Goal: Task Accomplishment & Management: Manage account settings

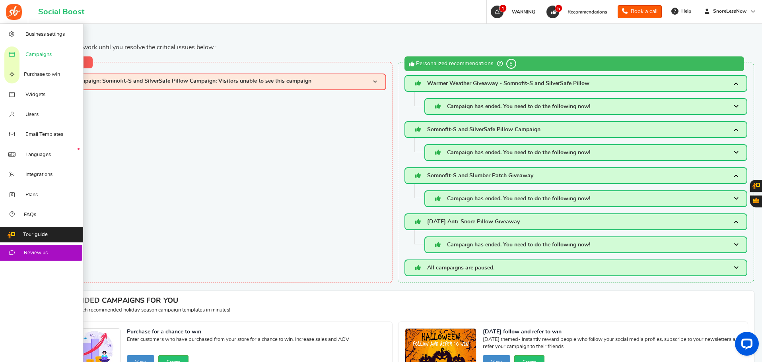
click at [31, 56] on span "Campaigns" at bounding box center [38, 54] width 26 height 7
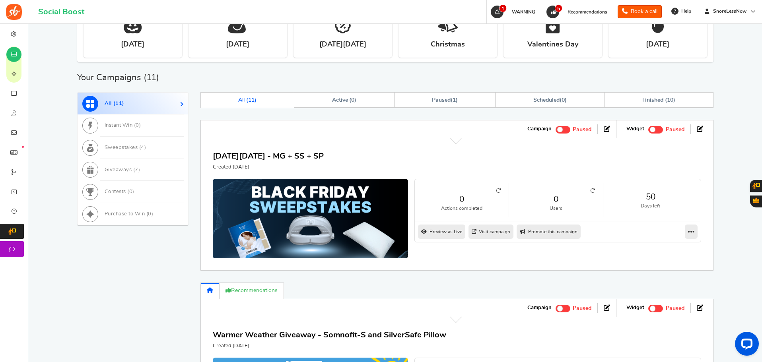
scroll to position [377, 0]
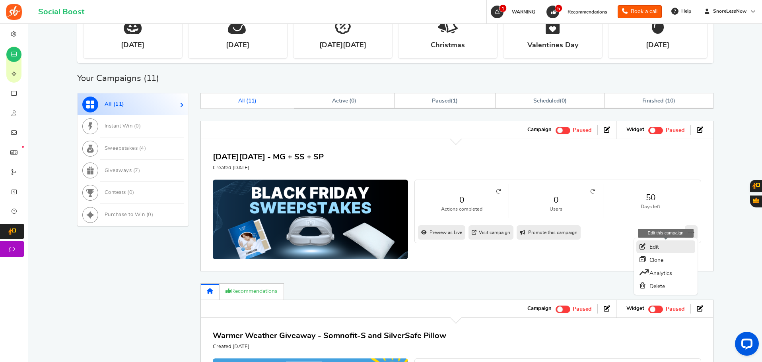
click at [664, 246] on link "Edit" at bounding box center [665, 246] width 59 height 13
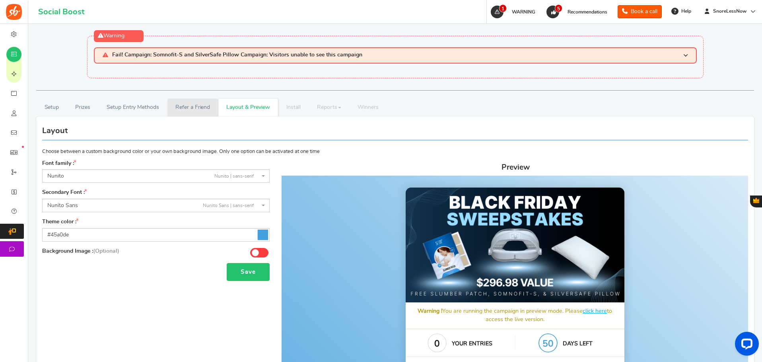
click at [185, 103] on link "Refer a Friend" at bounding box center [192, 108] width 51 height 18
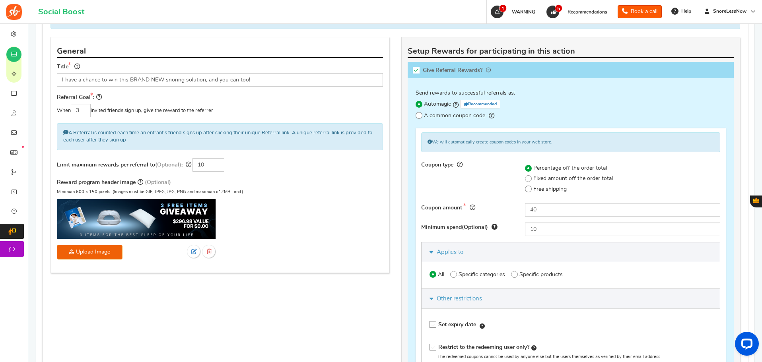
scroll to position [181, 0]
click at [554, 228] on input "10" at bounding box center [622, 229] width 195 height 14
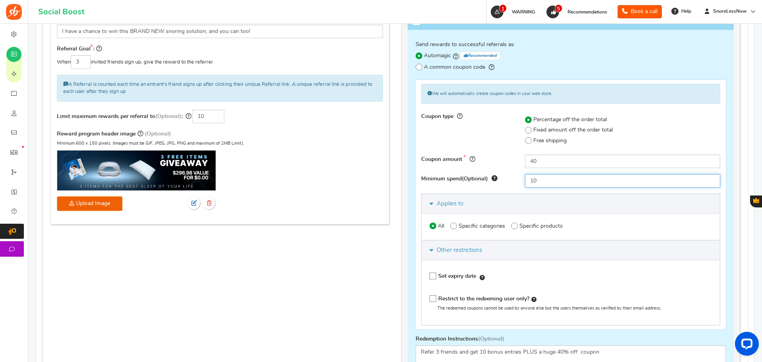
scroll to position [228, 0]
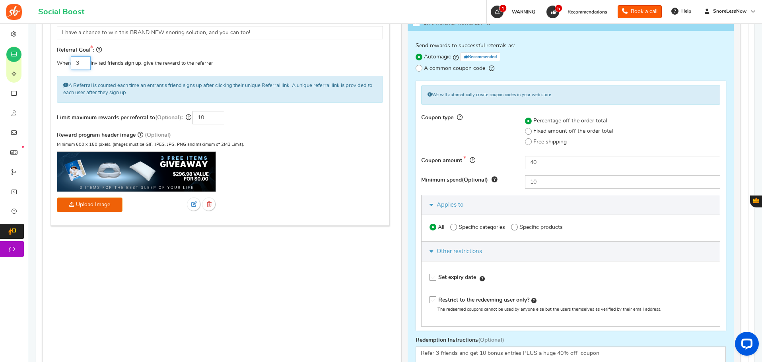
click at [83, 64] on input "3" at bounding box center [81, 63] width 20 height 14
type input "1"
click at [242, 64] on div "When 1 invited friends sign up, give the reward to the referrer" at bounding box center [220, 63] width 326 height 14
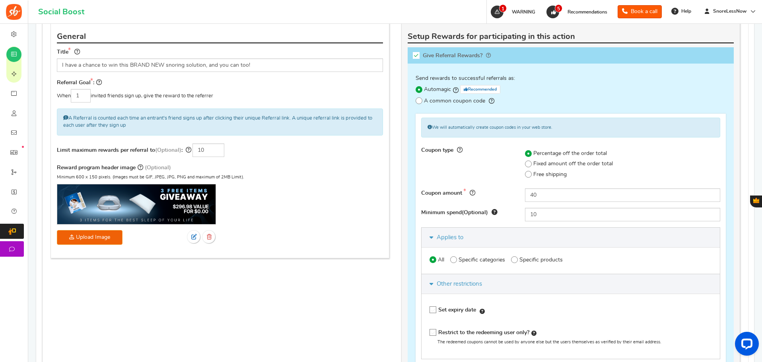
scroll to position [195, 0]
click at [210, 149] on input "10" at bounding box center [208, 151] width 32 height 14
type input "5"
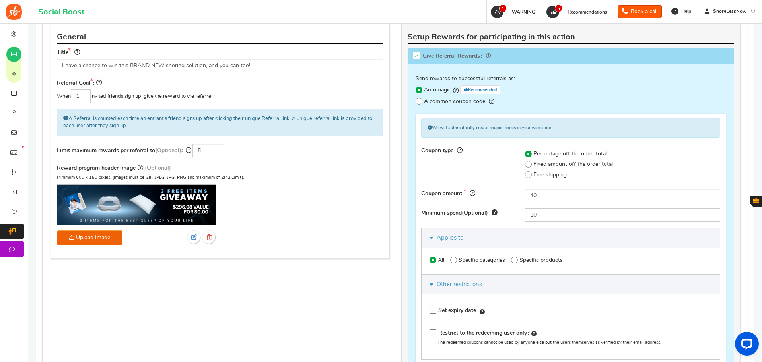
click at [318, 159] on div "General Title I have a chance to win this BRAND NEW snoring solution, and you c…" at bounding box center [219, 141] width 339 height 236
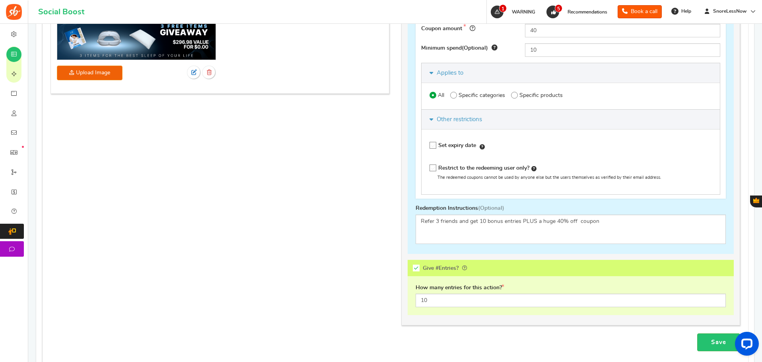
scroll to position [363, 0]
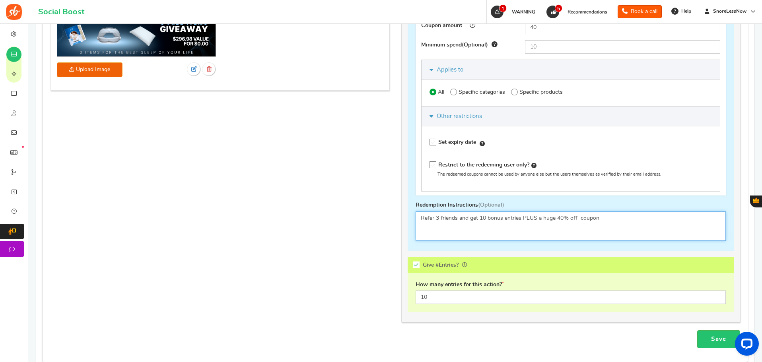
click at [439, 219] on textarea "Refer 3 friends and get 10 bonus entries PLUS a huge 40% off coupon" at bounding box center [570, 225] width 310 height 29
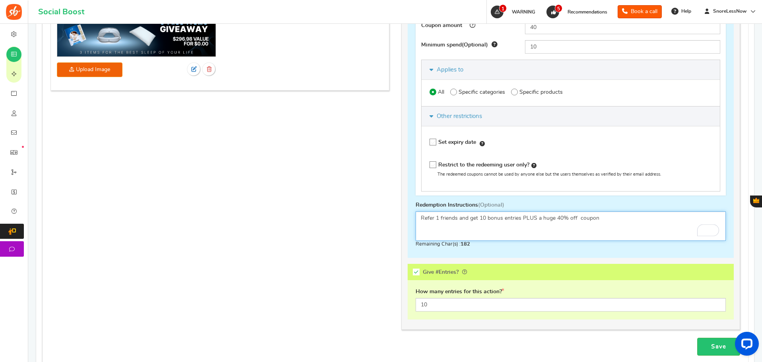
click at [456, 217] on textarea "Refer 3 friends and get 10 bonus entries PLUS a huge 40% off coupon" at bounding box center [570, 225] width 310 height 29
click at [484, 218] on textarea "Refer 3 friends and get 10 bonus entries PLUS a huge 40% off coupon" at bounding box center [570, 225] width 310 height 29
click at [604, 218] on textarea "Refer 3 friends and get 10 bonus entries PLUS a huge 40% off coupon" at bounding box center [570, 225] width 310 height 29
type textarea "Refer 1 friend and get 5 bonus entries PLUS a huge 40% off coupon"
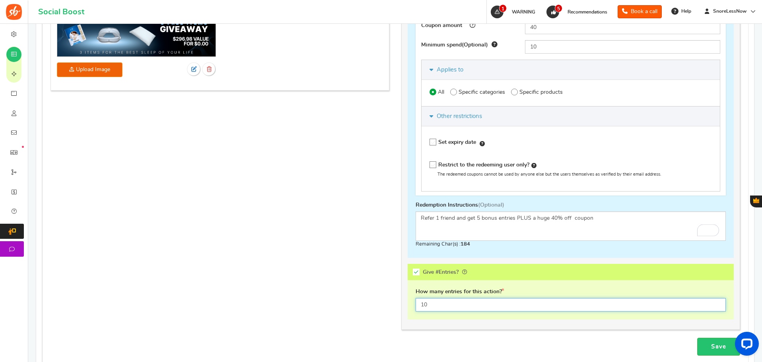
click at [443, 305] on input "10" at bounding box center [570, 305] width 310 height 14
type input "5"
click at [274, 220] on div "Incentivize users for sharing your campaign to their friends and getting them t…" at bounding box center [395, 82] width 701 height 511
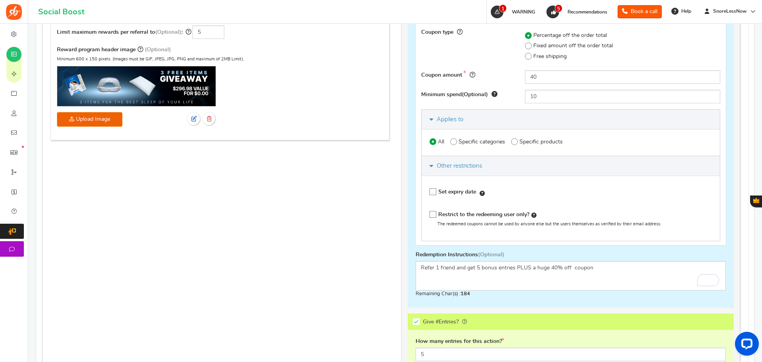
scroll to position [313, 0]
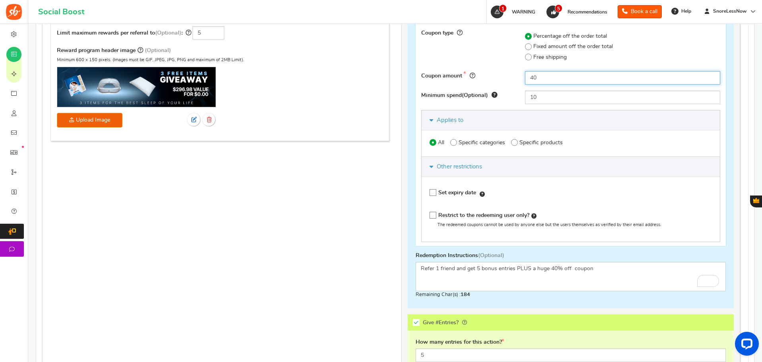
click at [551, 74] on input "40" at bounding box center [622, 78] width 195 height 14
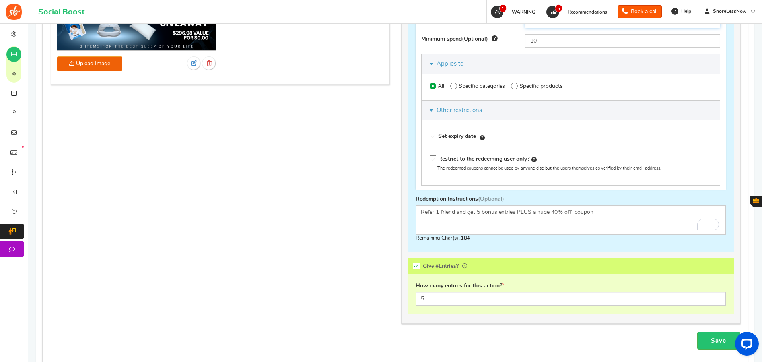
scroll to position [377, 0]
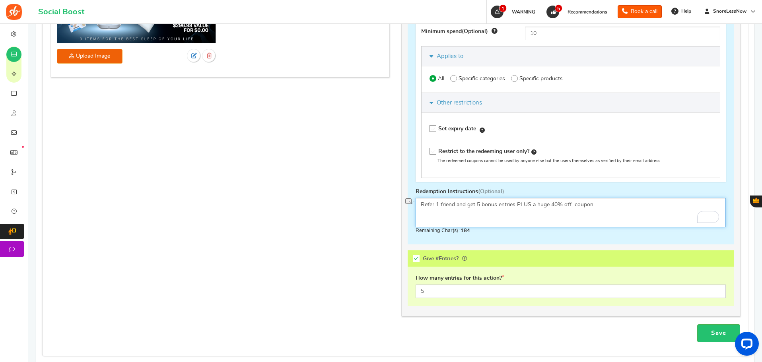
drag, startPoint x: 613, startPoint y: 202, endPoint x: 386, endPoint y: 159, distance: 231.3
click at [386, 159] on div "Incentivize users for sharing your campaign to their friends and getting them t…" at bounding box center [395, 68] width 701 height 511
click at [632, 204] on textarea "Refer 3 friends and get 10 bonus entries PLUS a huge 40% off coupon" at bounding box center [570, 212] width 310 height 29
click at [296, 179] on div "Incentivize users for sharing your campaign to their friends and getting them t…" at bounding box center [395, 68] width 701 height 511
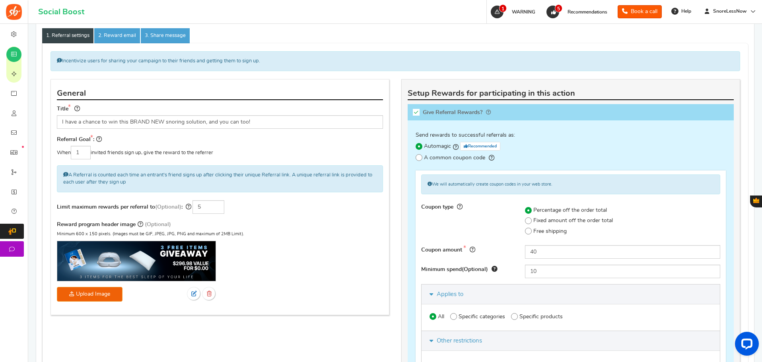
scroll to position [138, 0]
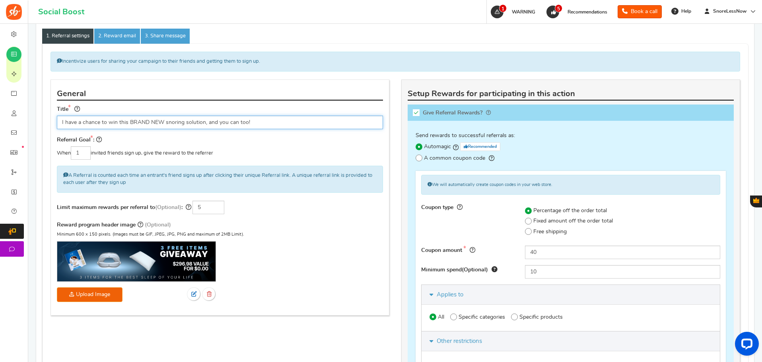
click at [260, 120] on input "I have a chance to win this BRAND NEW snoring solution, and you can too!" at bounding box center [220, 123] width 326 height 14
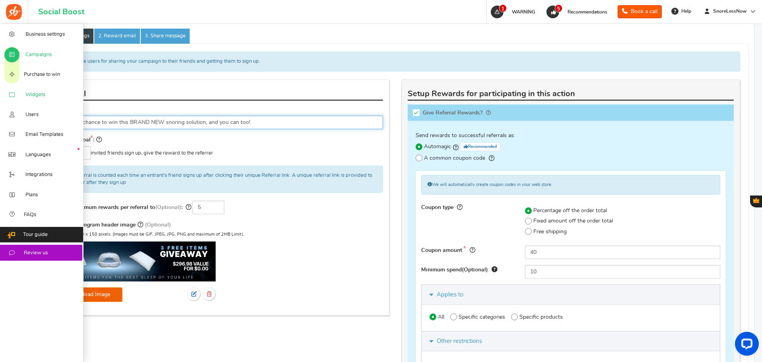
drag, startPoint x: 260, startPoint y: 120, endPoint x: 16, endPoint y: 85, distance: 246.6
click at [16, 85] on div "Business settings Campaigns Purchase to win Widgets Widget Tab Widgets Users Un…" at bounding box center [381, 297] width 762 height 822
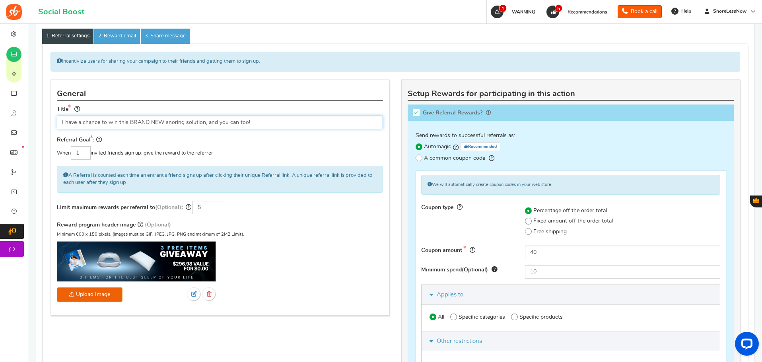
click at [258, 124] on input "I have a chance to win this BRAND NEW snoring solution, and you can too!" at bounding box center [220, 123] width 326 height 14
click at [120, 120] on input "I have a chance to win this BRAND NEW snoring solution, and you can too!" at bounding box center [220, 123] width 326 height 14
paste input "’m in. Don’t miss this — free $250 snoring bundle giveaway 👉"
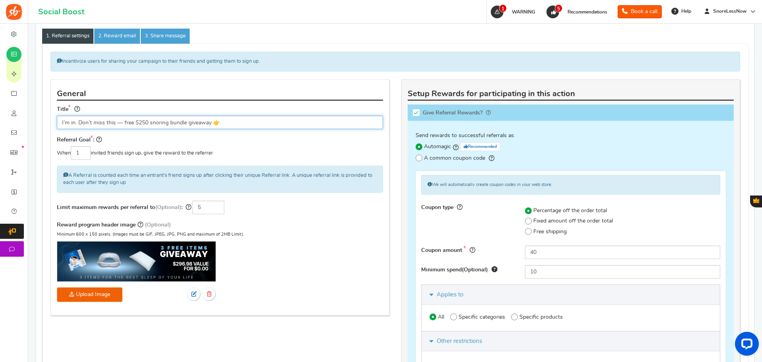
drag, startPoint x: 133, startPoint y: 120, endPoint x: 114, endPoint y: 125, distance: 19.7
click at [114, 125] on input "I’m in. Don’t miss this — free $250 snoring bundle giveaway 👉" at bounding box center [220, 123] width 326 height 14
click at [244, 124] on input "I’m in. Don’t miss this FREE $250 snoring bundle giveaway 👉" at bounding box center [220, 123] width 326 height 14
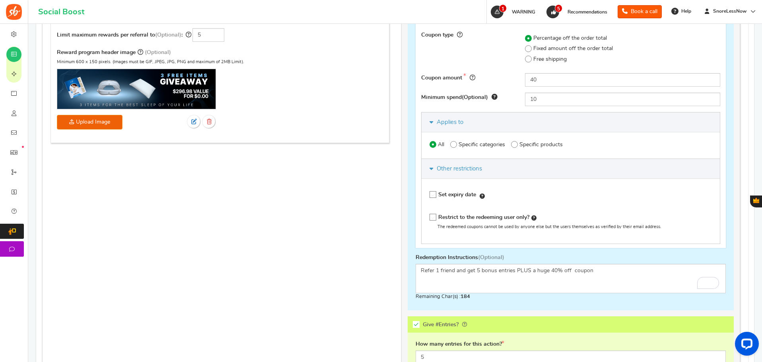
scroll to position [316, 0]
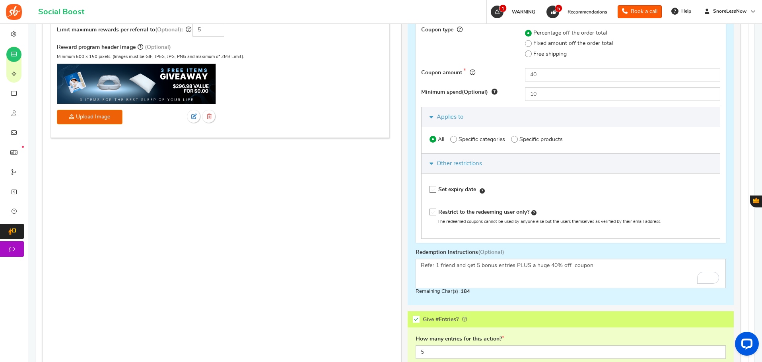
type input "I’m in. Don’t miss this FREE $250 snoring bundle giveaway 👉"
drag, startPoint x: 604, startPoint y: 266, endPoint x: 399, endPoint y: 240, distance: 206.2
click at [399, 240] on div "This campaign category can have no rewards for any action Setup Rewards for par…" at bounding box center [570, 143] width 351 height 483
click at [291, 221] on div "Incentivize users for sharing your campaign to their friends and getting them t…" at bounding box center [395, 129] width 701 height 511
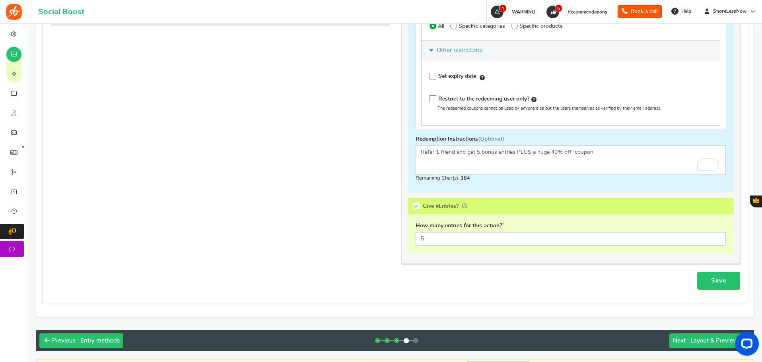
scroll to position [424, 0]
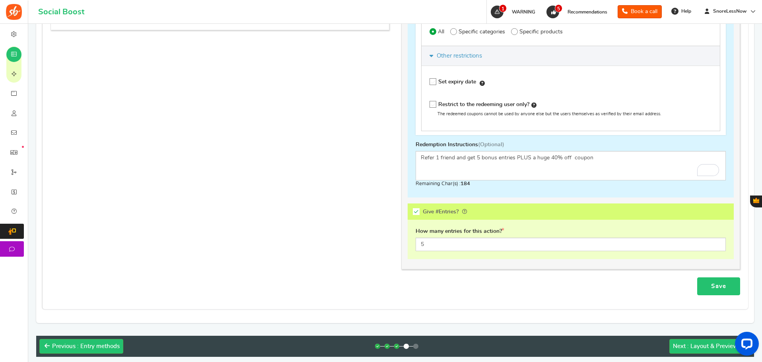
click at [717, 286] on link "Save" at bounding box center [718, 286] width 43 height 18
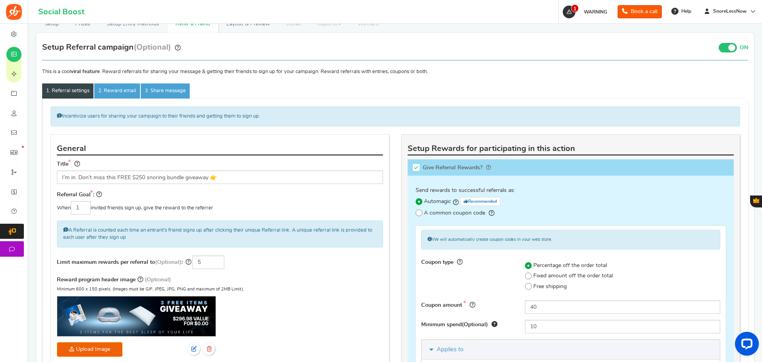
scroll to position [74, 0]
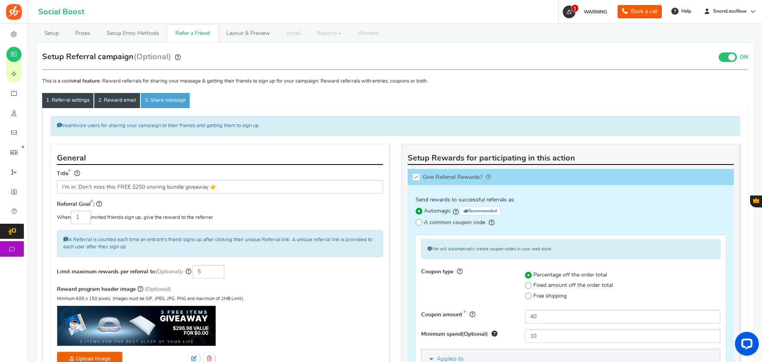
click at [105, 102] on link "2. Reward email" at bounding box center [117, 100] width 46 height 15
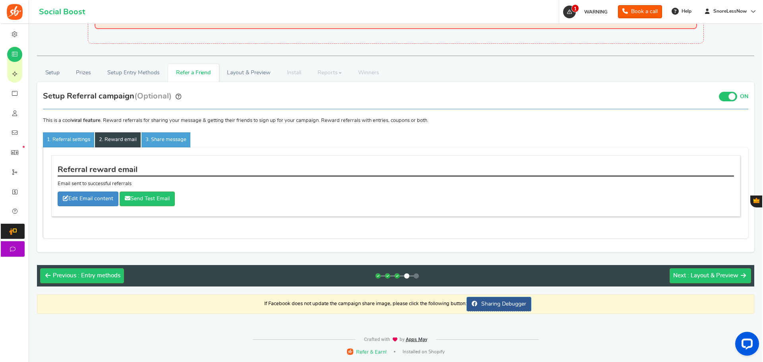
scroll to position [35, 0]
click at [85, 199] on link "Edit Email content" at bounding box center [87, 199] width 61 height 15
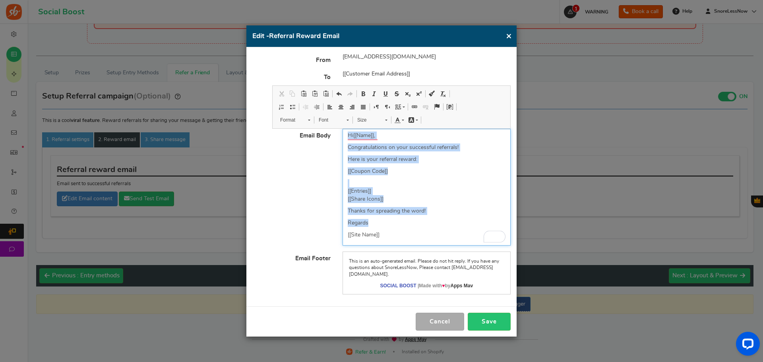
drag, startPoint x: 397, startPoint y: 239, endPoint x: 329, endPoint y: 131, distance: 127.4
click at [329, 131] on div "Email Body Hi [[Name]] , Congratulations on your successful referrals! Here is …" at bounding box center [381, 187] width 270 height 117
copy div "Hi [[Name]] , Congratulations on your successful referrals! Here is your referr…"
click at [453, 178] on div "Hi [[Name]] , Congratulations on your successful referrals! Here is your referr…" at bounding box center [427, 187] width 168 height 117
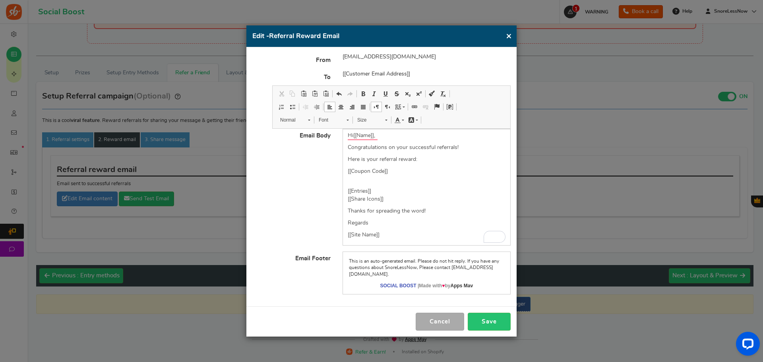
scroll to position [0, 0]
click at [457, 65] on form "From noreply@sb.ammailer.com To [[Customer Email Address]] Subject Thank you fo…" at bounding box center [381, 173] width 258 height 241
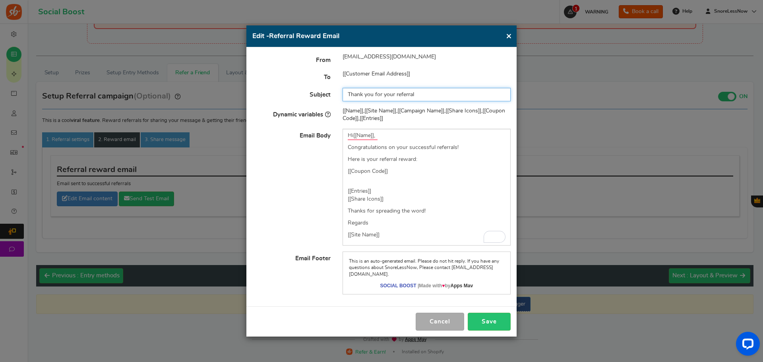
click at [366, 95] on input "Thank you for your referral" at bounding box center [427, 95] width 168 height 14
paste input "🔥 You just scored bonus entries (and your 40% off coupon!)"
type input "🔥 You just scored bonus entries (and your 40% off coupon!)"
